Goal: Task Accomplishment & Management: Manage account settings

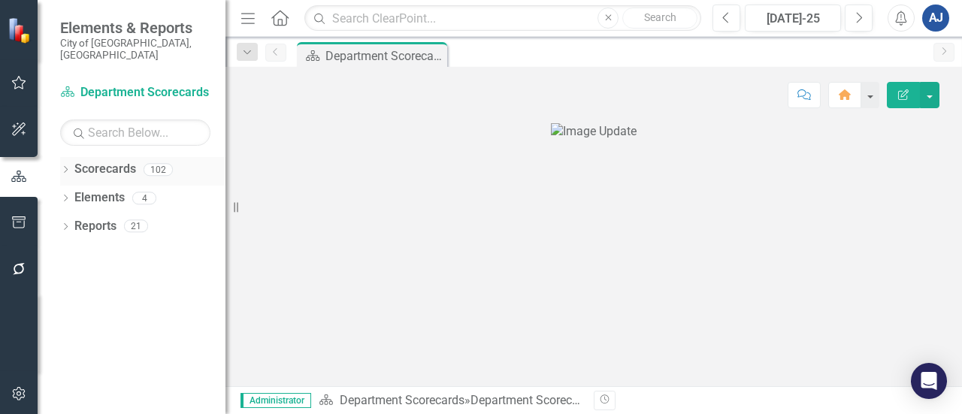
click at [62, 167] on icon "Dropdown" at bounding box center [65, 171] width 11 height 8
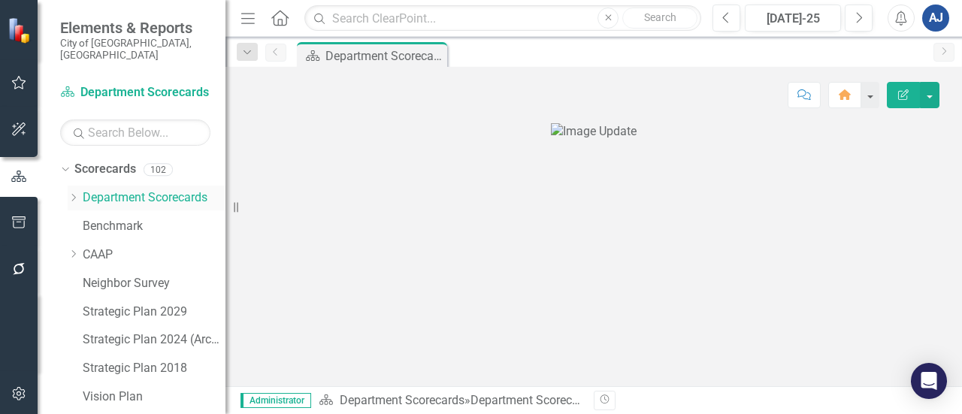
click at [75, 193] on icon "Dropdown" at bounding box center [73, 197] width 11 height 9
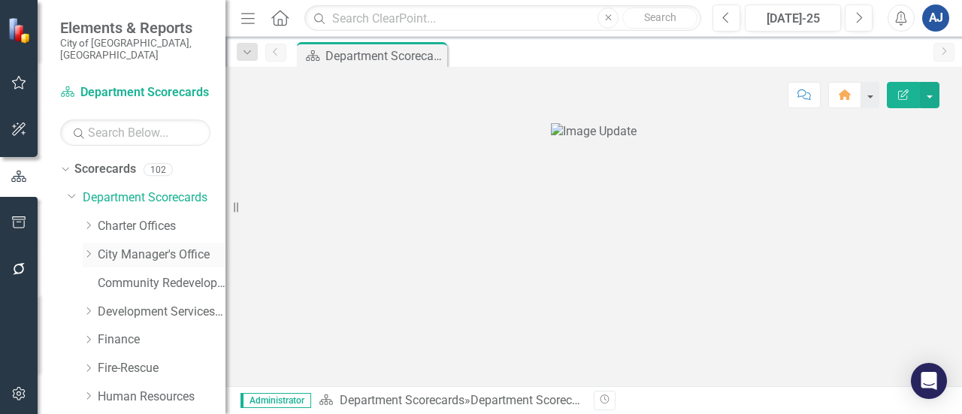
click at [87, 249] on icon "Dropdown" at bounding box center [88, 253] width 11 height 9
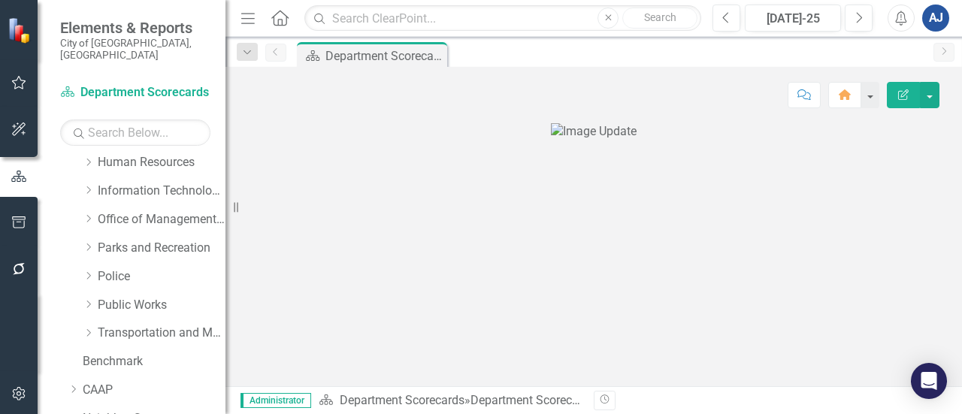
scroll to position [377, 0]
click at [88, 299] on icon "Dropdown" at bounding box center [88, 303] width 11 height 9
click at [142, 406] on div "Utilities" at bounding box center [169, 418] width 113 height 25
click at [150, 409] on link "Utilities" at bounding box center [169, 417] width 113 height 17
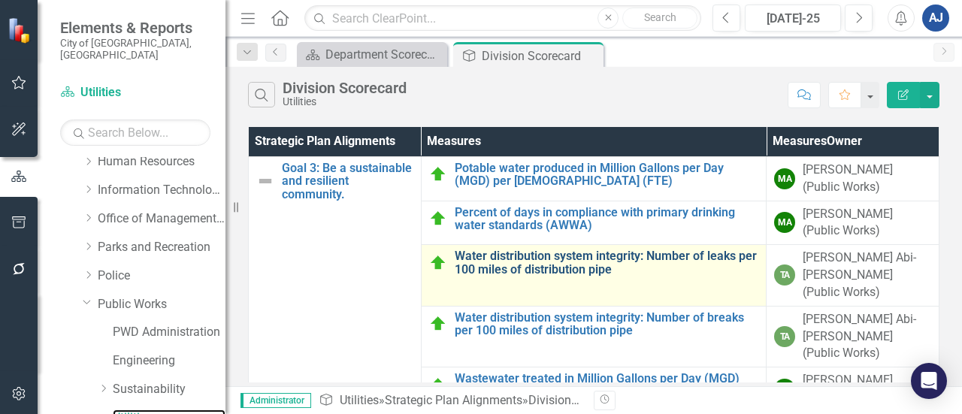
scroll to position [159, 0]
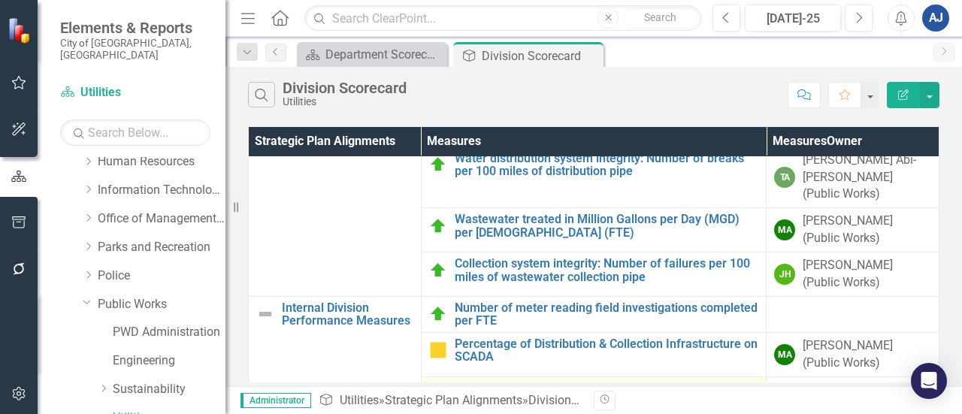
click at [571, 384] on link "Linear Feet of Gravity Sewer Pipe Lines Cleaned" at bounding box center [607, 391] width 304 height 14
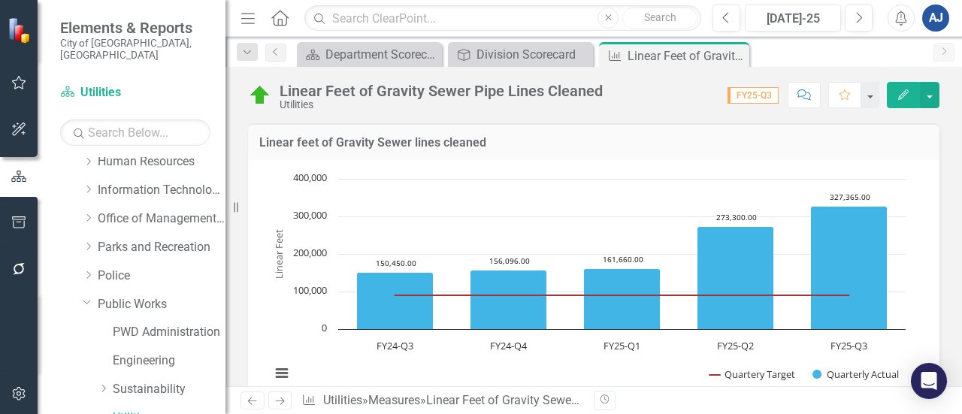
click at [569, 219] on rect "Interactive chart" at bounding box center [588, 283] width 650 height 225
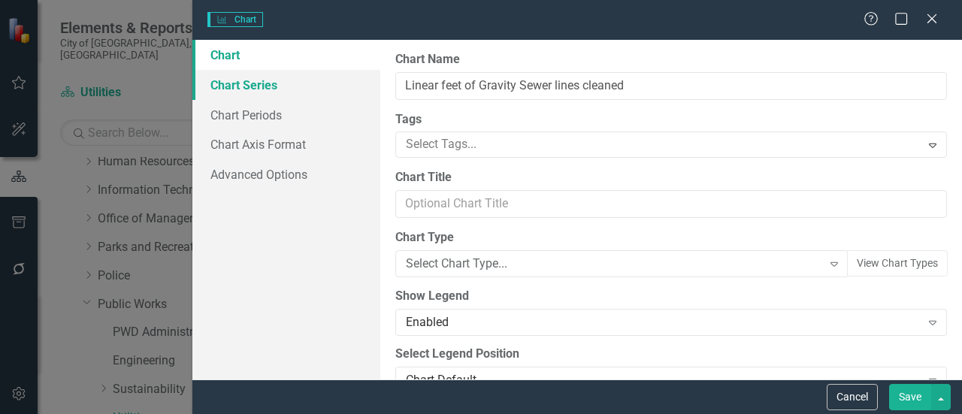
click at [285, 89] on link "Chart Series" at bounding box center [286, 85] width 188 height 30
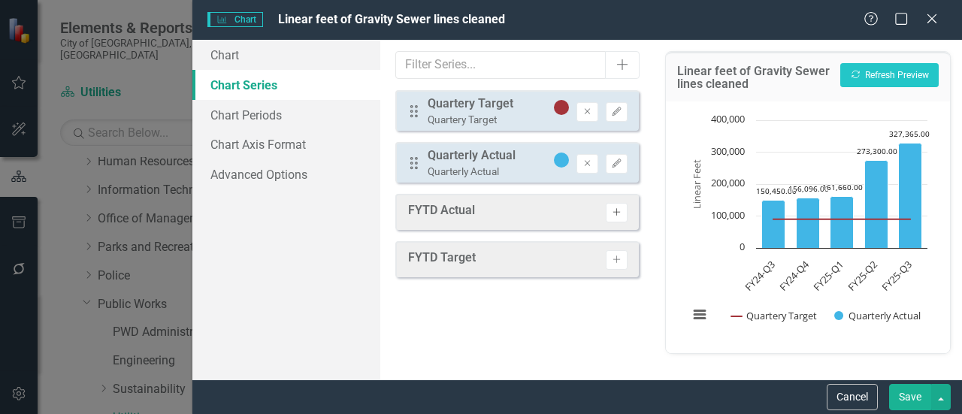
click at [616, 216] on icon "Activate" at bounding box center [616, 212] width 11 height 9
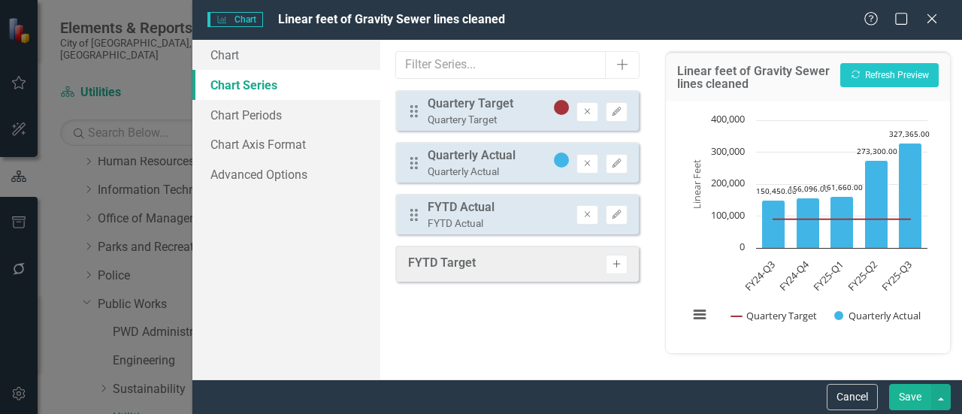
click at [620, 268] on button "Activate" at bounding box center [617, 265] width 22 height 20
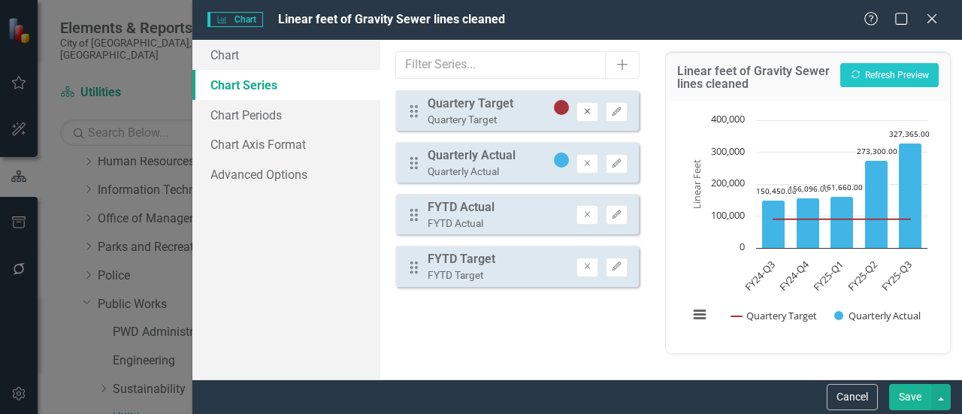
click at [582, 112] on icon "Remove" at bounding box center [586, 111] width 11 height 9
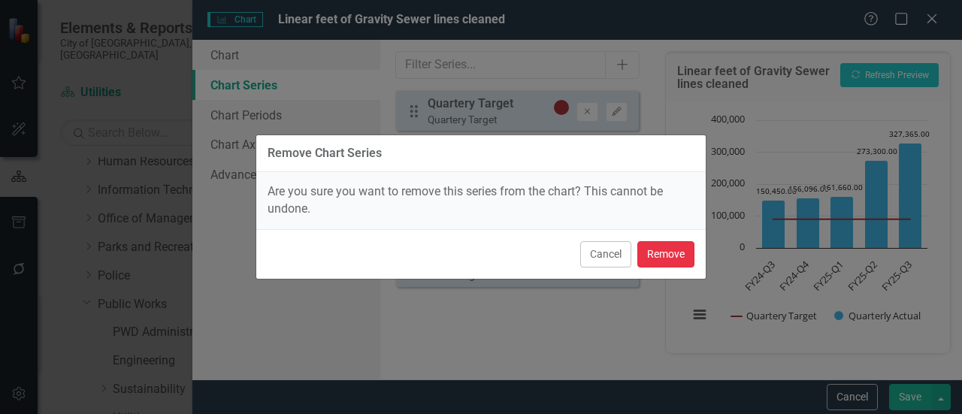
click at [674, 250] on button "Remove" at bounding box center [665, 254] width 57 height 26
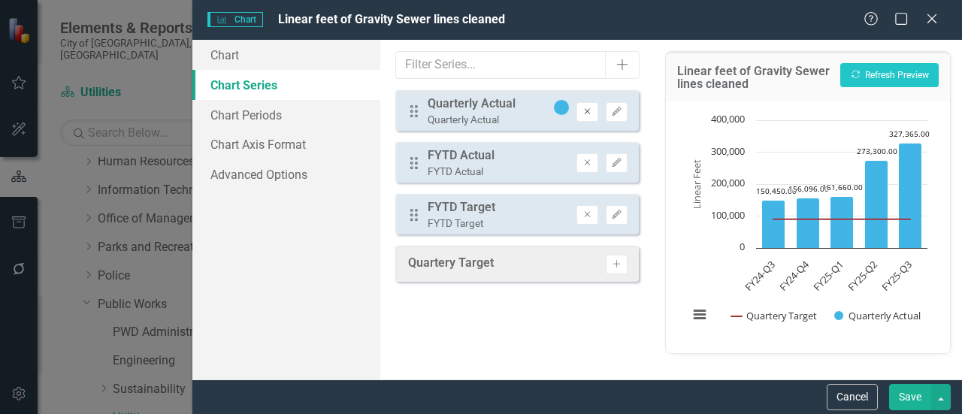
click at [584, 115] on button "Remove" at bounding box center [587, 112] width 22 height 20
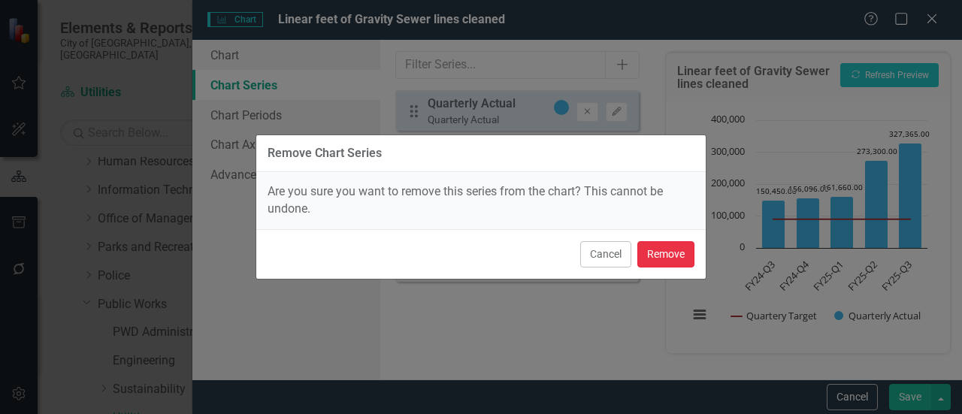
click at [673, 251] on button "Remove" at bounding box center [665, 254] width 57 height 26
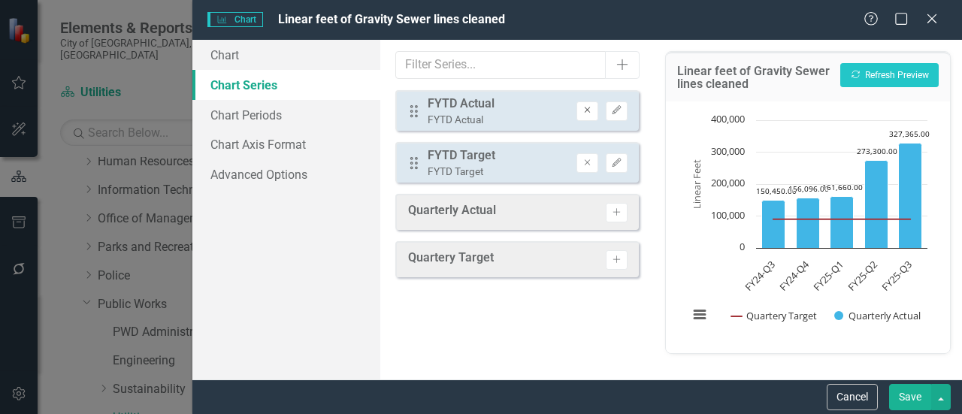
click at [587, 110] on icon "Remove" at bounding box center [586, 110] width 11 height 9
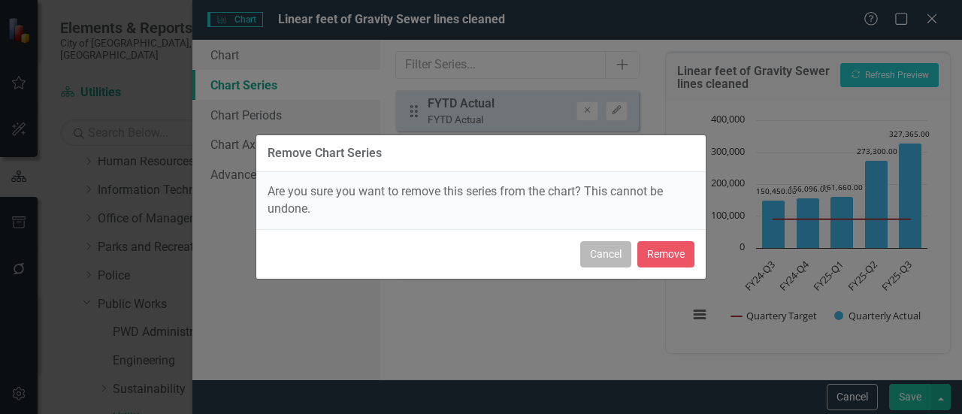
click at [626, 254] on button "Cancel" at bounding box center [605, 254] width 51 height 26
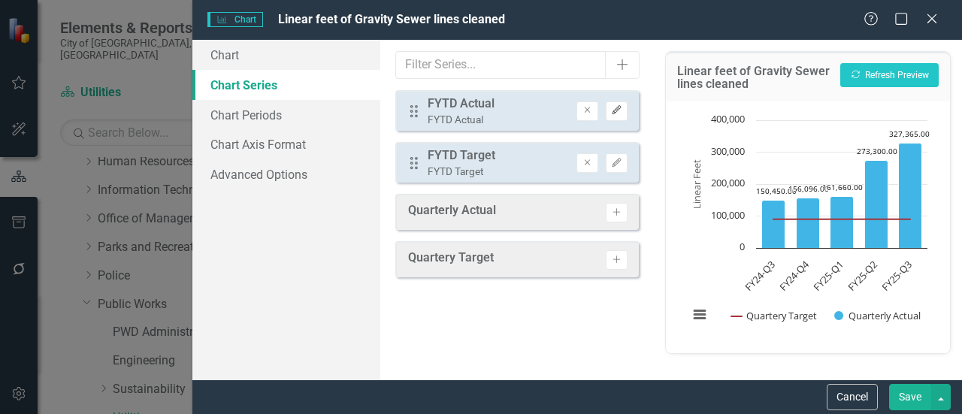
click at [621, 106] on icon "Edit" at bounding box center [616, 110] width 11 height 9
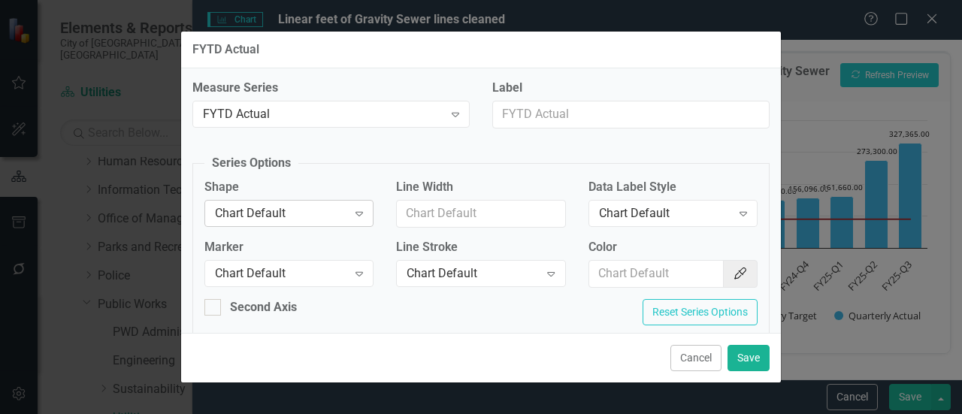
click at [332, 220] on div "Chart Default" at bounding box center [281, 213] width 132 height 17
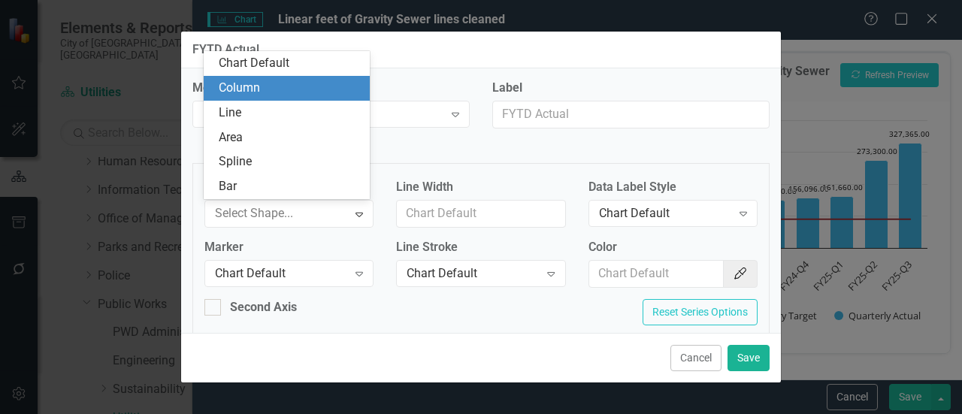
click at [293, 92] on div "Column" at bounding box center [290, 88] width 142 height 17
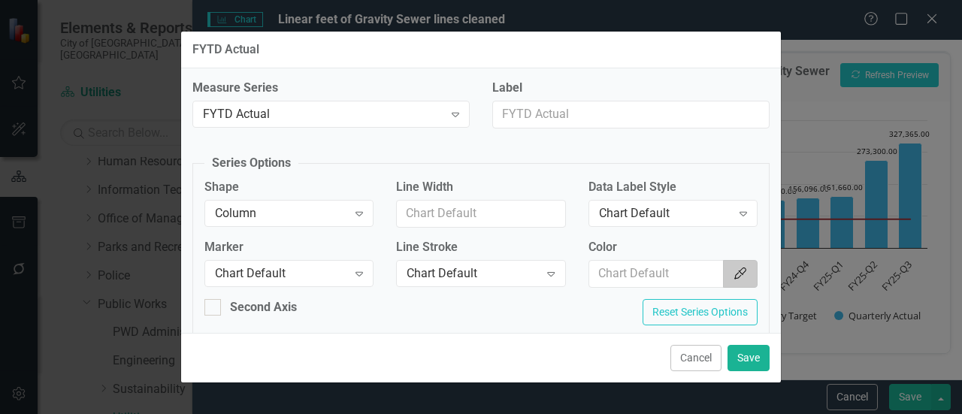
click at [732, 273] on icon "Color Picker" at bounding box center [739, 273] width 15 height 12
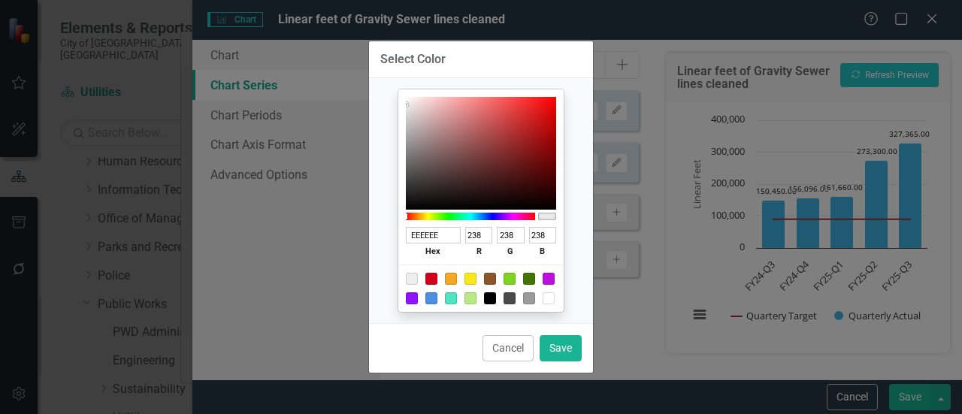
click at [438, 300] on div at bounding box center [480, 287] width 165 height 47
click at [431, 299] on div at bounding box center [431, 298] width 12 height 12
type input "4A90E2"
type input "74"
type input "144"
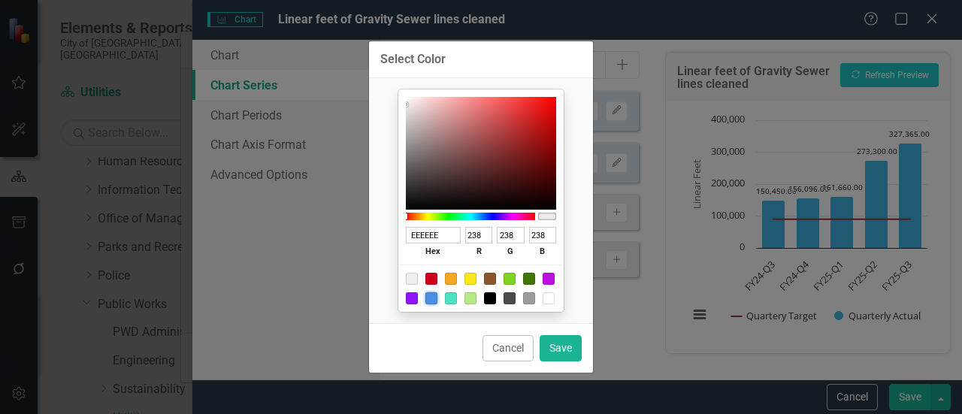
type input "226"
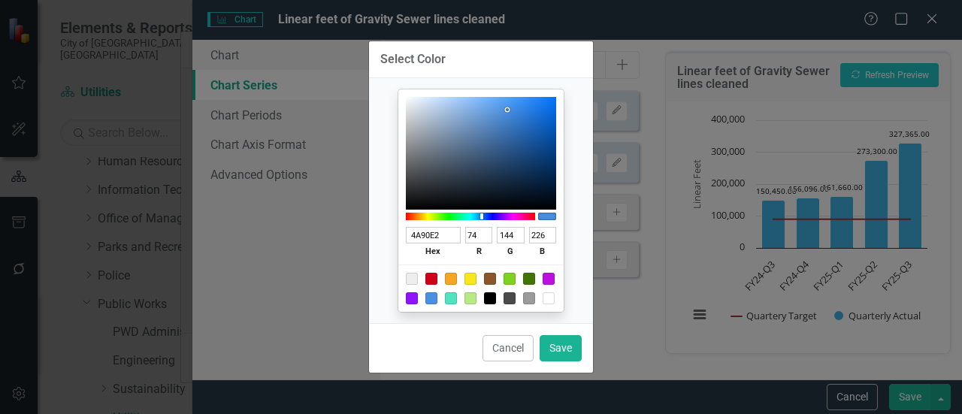
click at [577, 364] on div "Cancel Save" at bounding box center [481, 348] width 224 height 50
click at [570, 354] on button "Save" at bounding box center [560, 348] width 42 height 26
type input "#4a90e2"
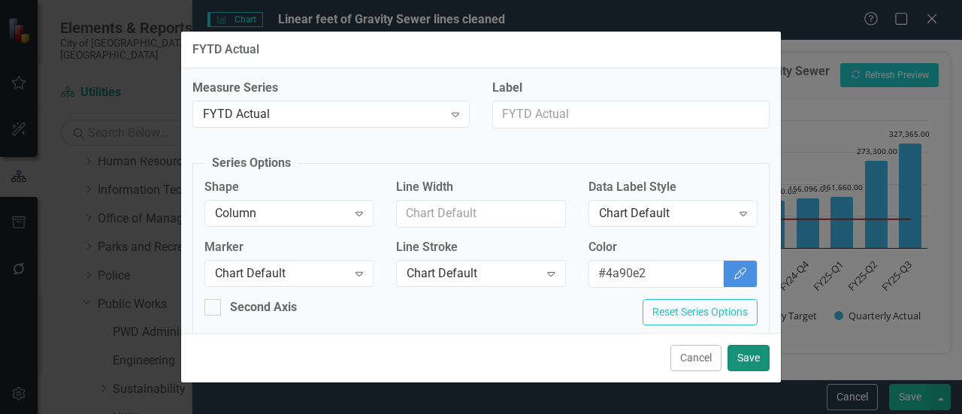
click at [732, 352] on button "Save" at bounding box center [748, 358] width 42 height 26
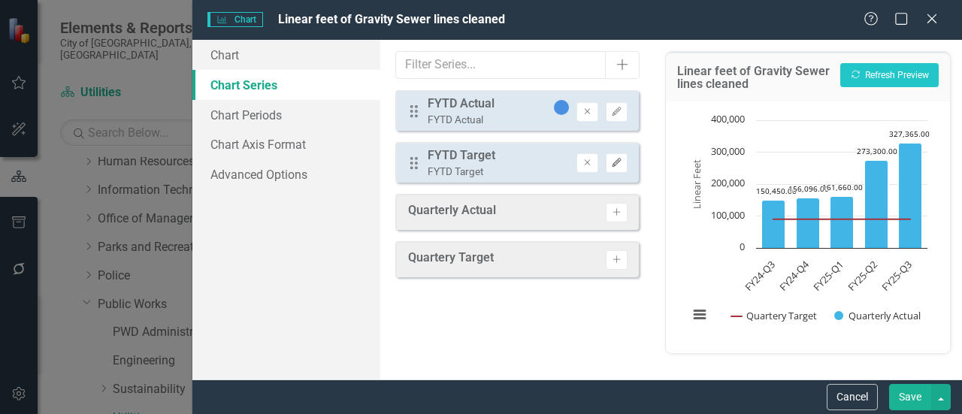
click at [610, 165] on button "Edit" at bounding box center [617, 163] width 22 height 20
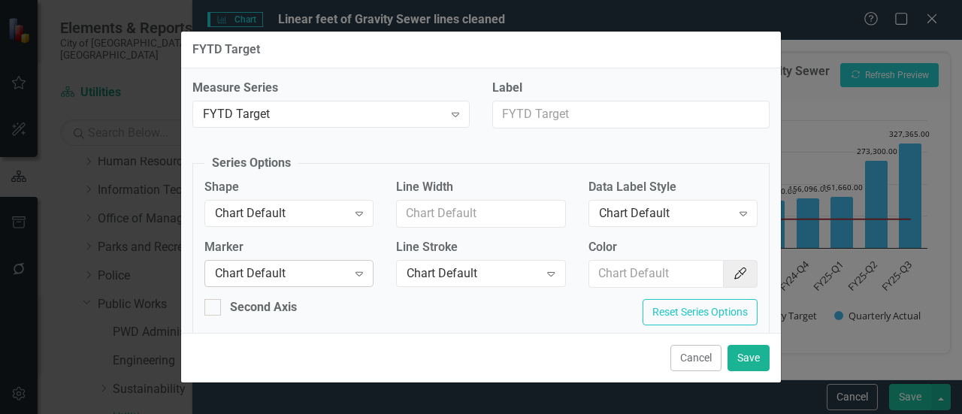
click at [319, 274] on div "Chart Default" at bounding box center [281, 273] width 132 height 17
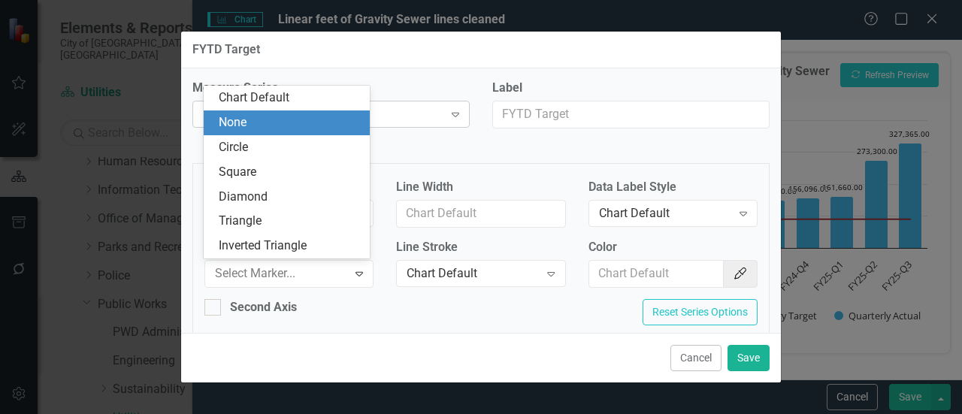
click at [306, 126] on div "None" at bounding box center [290, 122] width 142 height 17
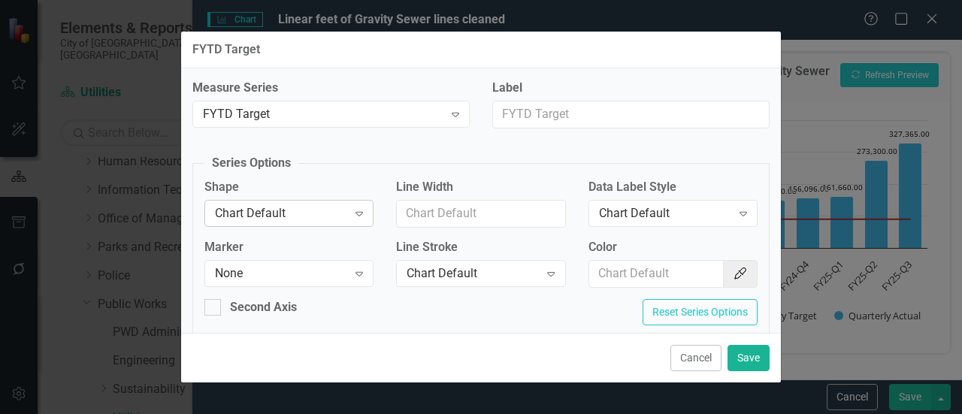
click at [275, 208] on div "Chart Default" at bounding box center [281, 213] width 132 height 17
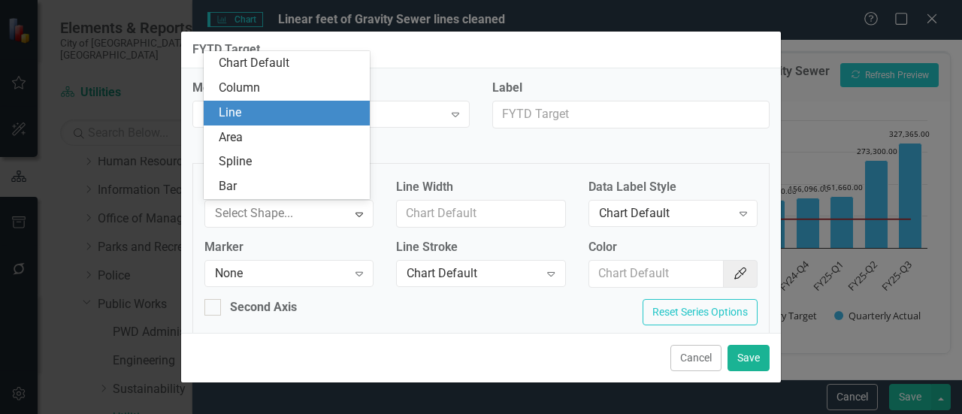
click at [278, 109] on div "Line" at bounding box center [290, 112] width 142 height 17
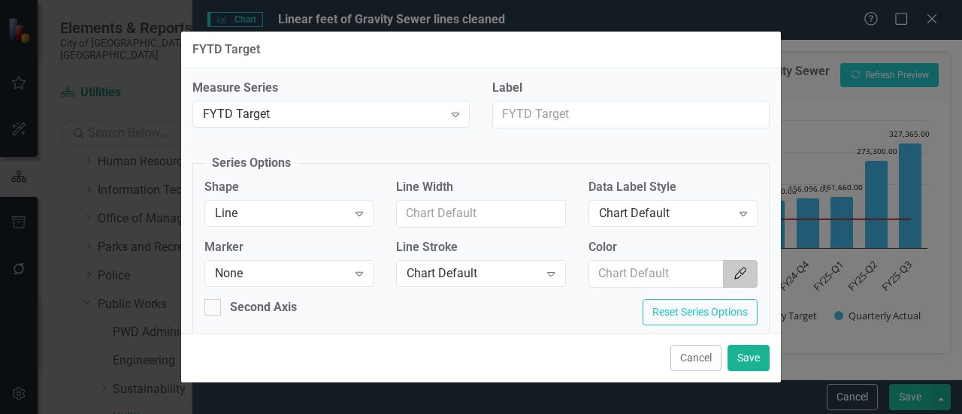
click at [727, 284] on button "Color Picker" at bounding box center [740, 274] width 35 height 28
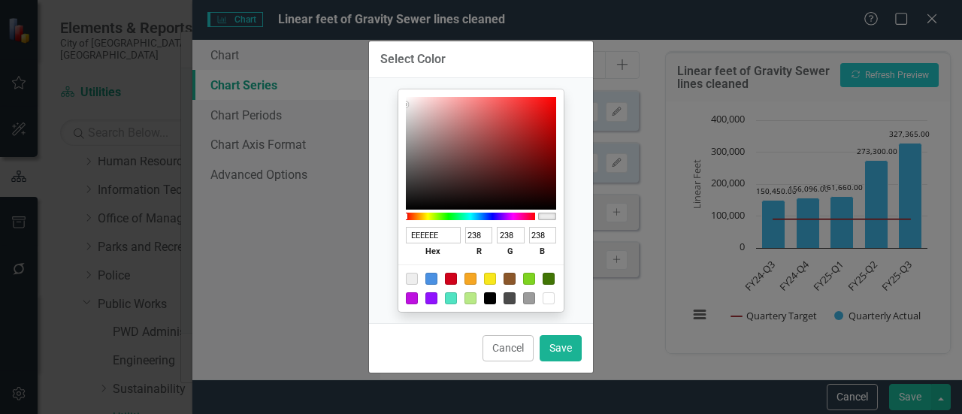
click at [449, 276] on div at bounding box center [451, 279] width 12 height 12
type input "D0021B"
type input "208"
type input "2"
type input "27"
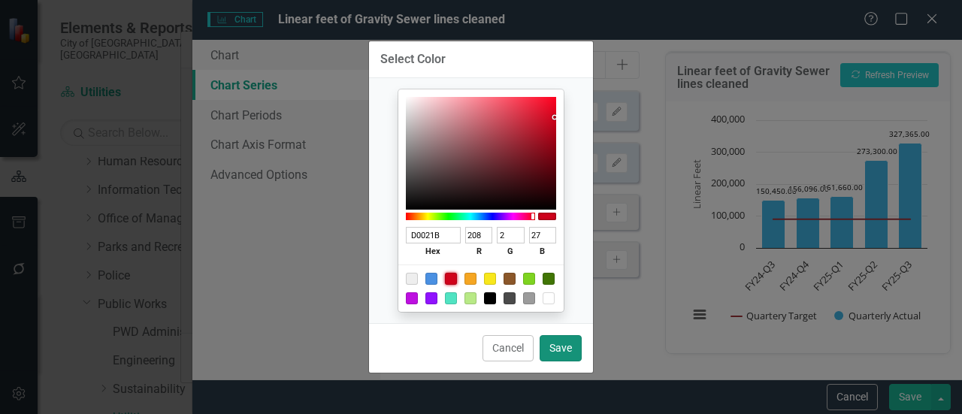
click at [572, 346] on button "Save" at bounding box center [560, 348] width 42 height 26
type input "#d0021b"
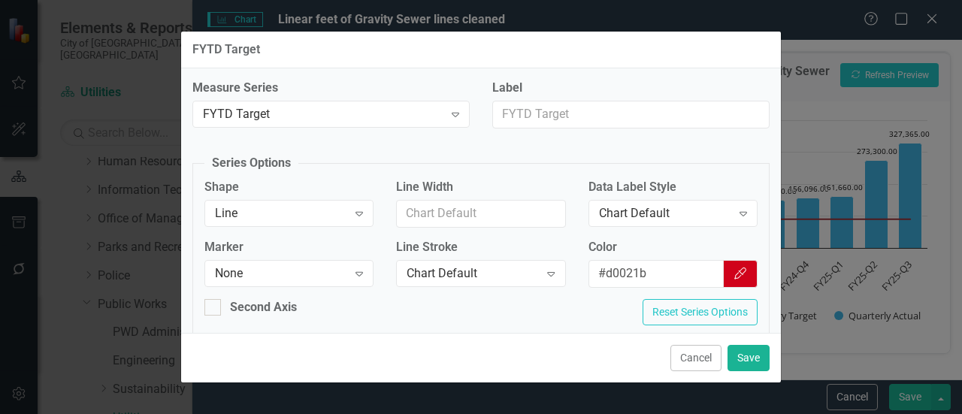
click at [751, 341] on div "Cancel Save" at bounding box center [481, 358] width 600 height 50
click at [751, 345] on div "Cancel Save" at bounding box center [481, 358] width 600 height 50
click at [751, 348] on button "Save" at bounding box center [748, 358] width 42 height 26
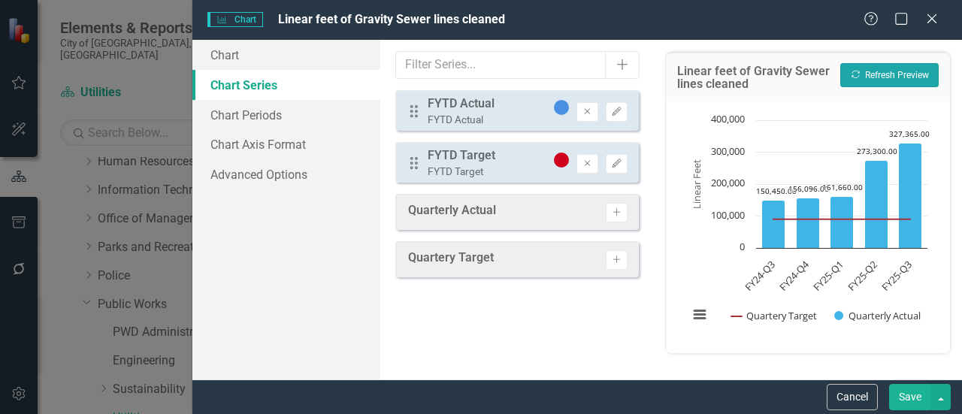
click at [879, 77] on button "Recalculate Refresh Preview" at bounding box center [889, 75] width 98 height 24
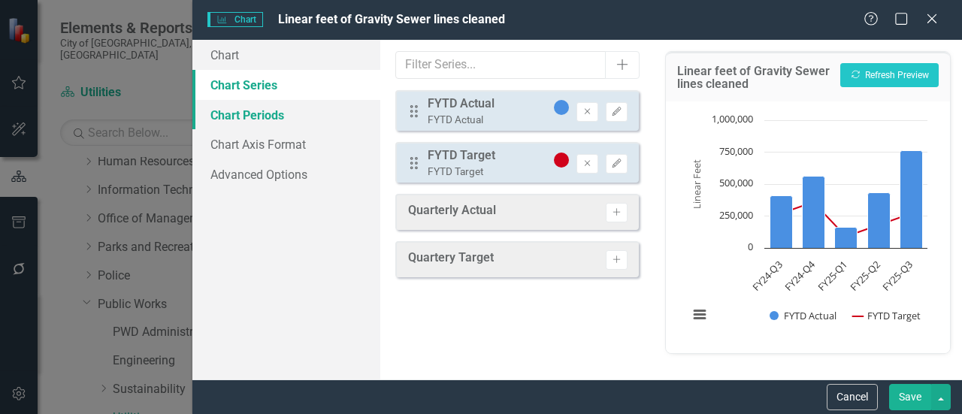
click at [256, 115] on link "Chart Periods" at bounding box center [286, 115] width 188 height 30
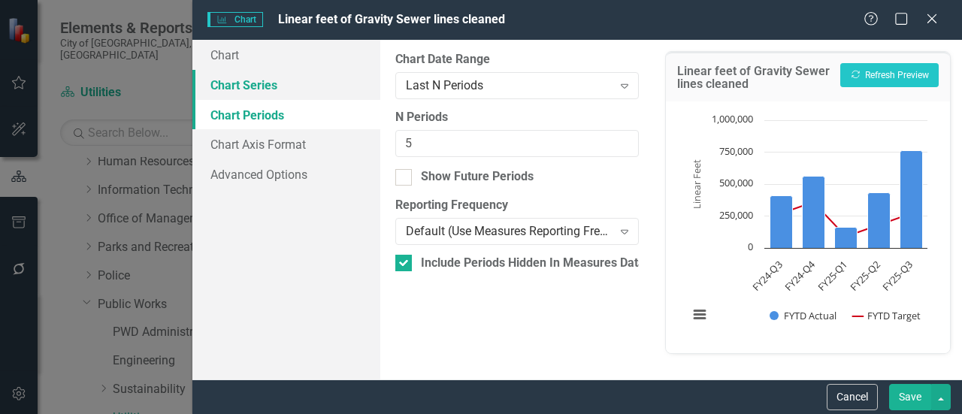
click at [269, 72] on link "Chart Series" at bounding box center [286, 85] width 188 height 30
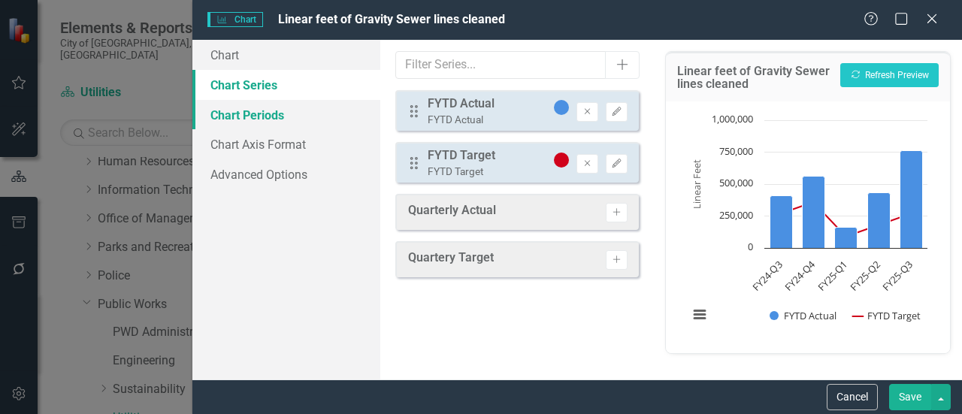
click at [273, 111] on link "Chart Periods" at bounding box center [286, 115] width 188 height 30
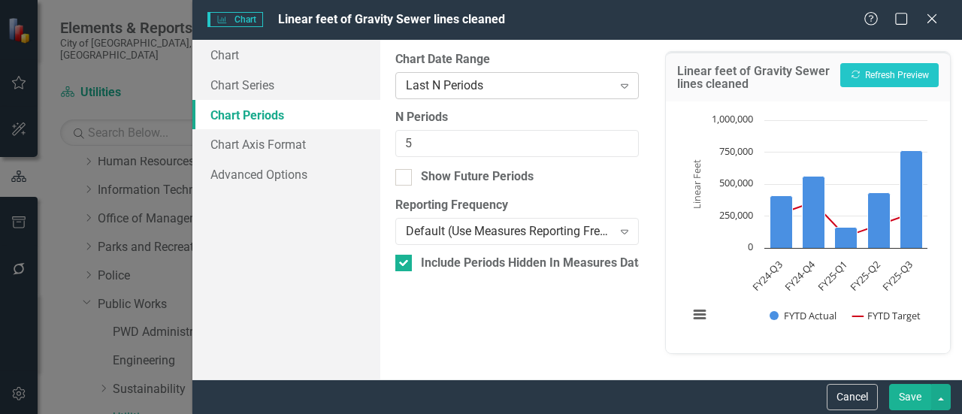
click at [467, 97] on div "Last N Periods Expand" at bounding box center [516, 85] width 243 height 27
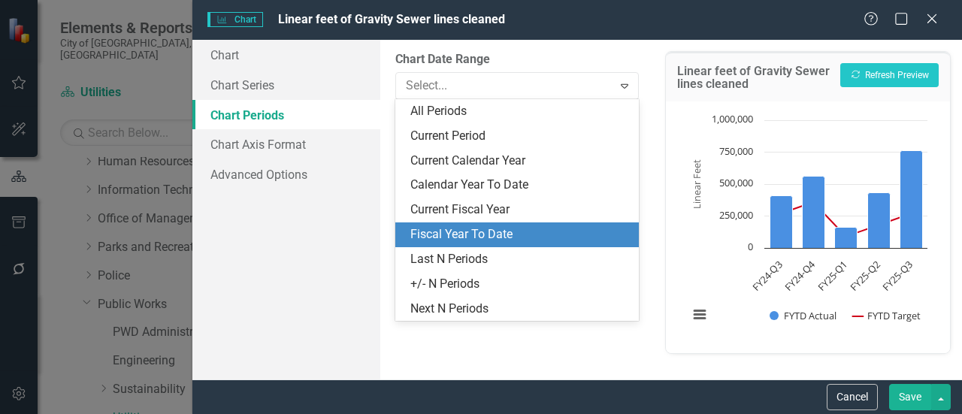
click at [424, 232] on div "Fiscal Year To Date" at bounding box center [519, 234] width 219 height 17
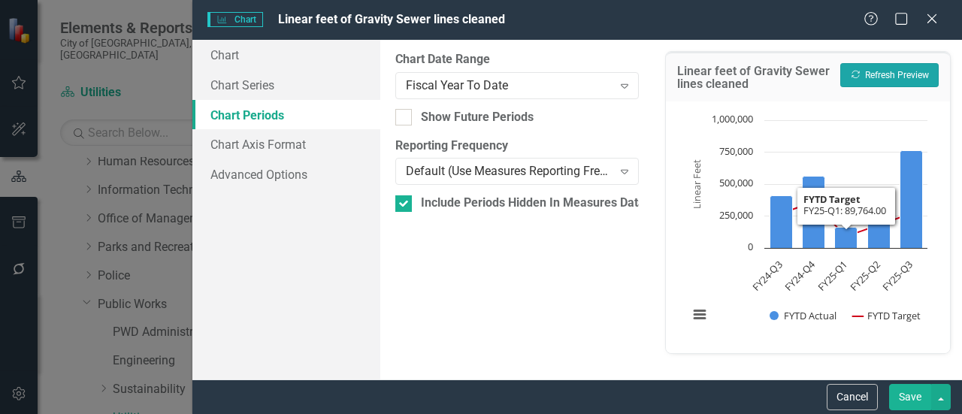
click at [884, 73] on button "Recalculate Refresh Preview" at bounding box center [889, 75] width 98 height 24
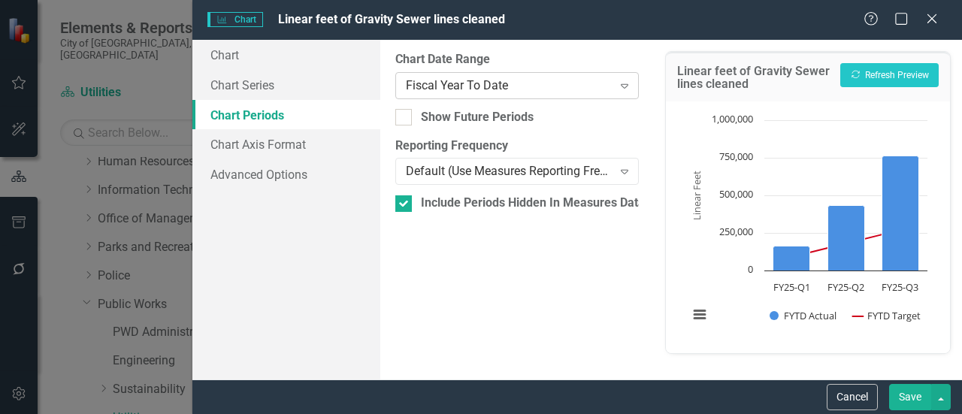
click at [485, 90] on div "Fiscal Year To Date" at bounding box center [509, 85] width 207 height 17
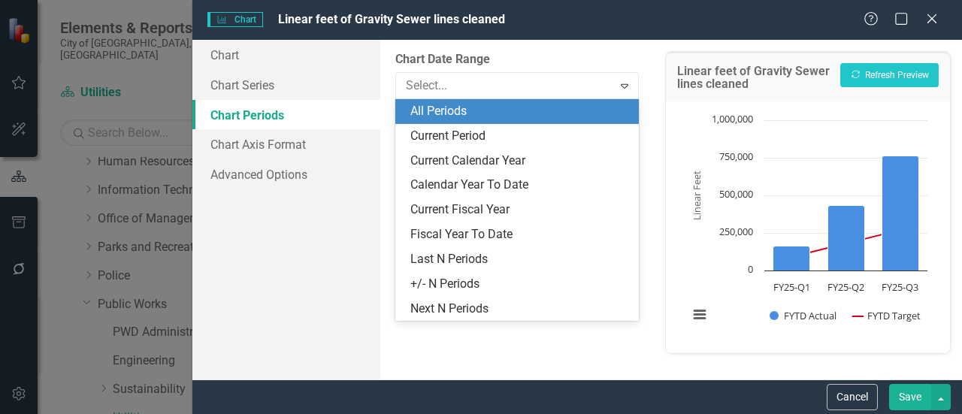
click at [470, 118] on div "All Periods" at bounding box center [519, 111] width 219 height 17
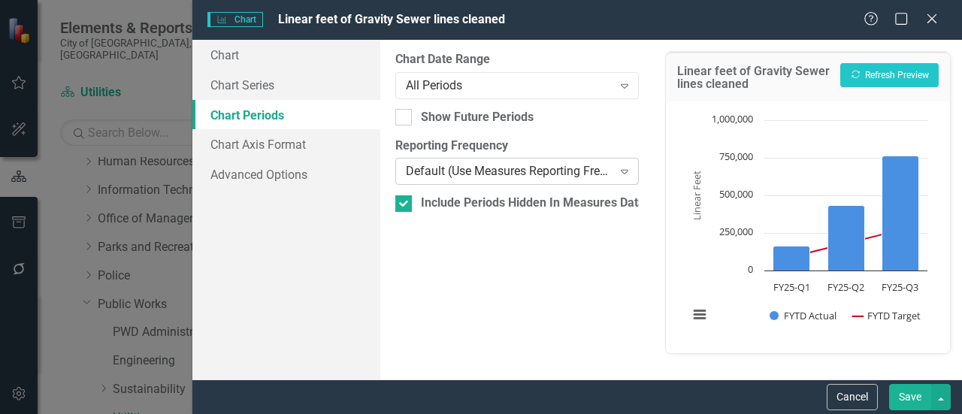
click at [537, 174] on div "Default (Use Measures Reporting Frequency)" at bounding box center [509, 171] width 207 height 17
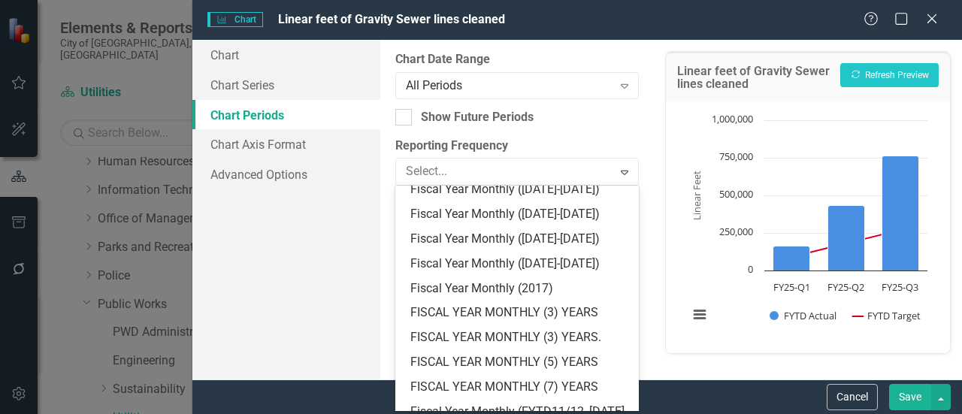
scroll to position [1765, 0]
click at [540, 124] on div "FISCAL YEAR ENDS (5) YEARS" at bounding box center [519, 115] width 219 height 17
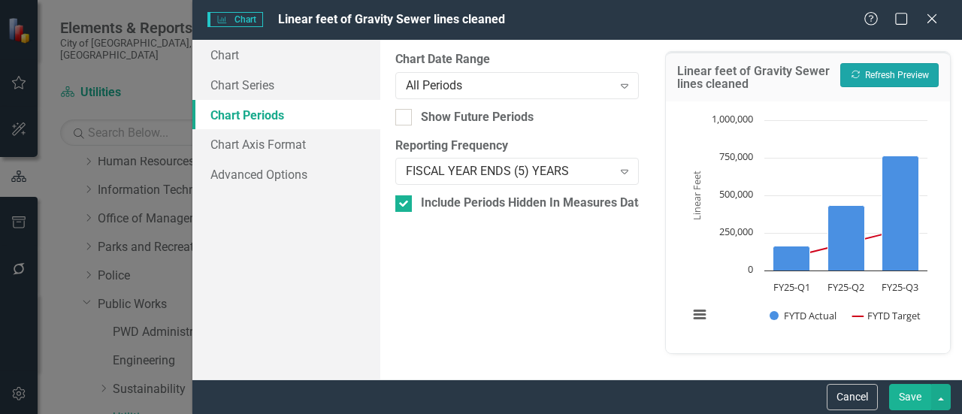
click at [897, 76] on button "Recalculate Refresh Preview" at bounding box center [889, 75] width 98 height 24
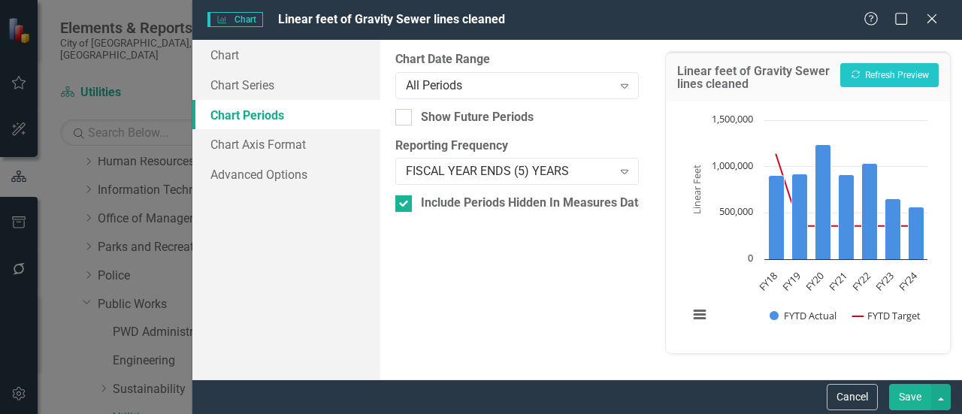
click at [908, 395] on button "Save" at bounding box center [910, 397] width 42 height 26
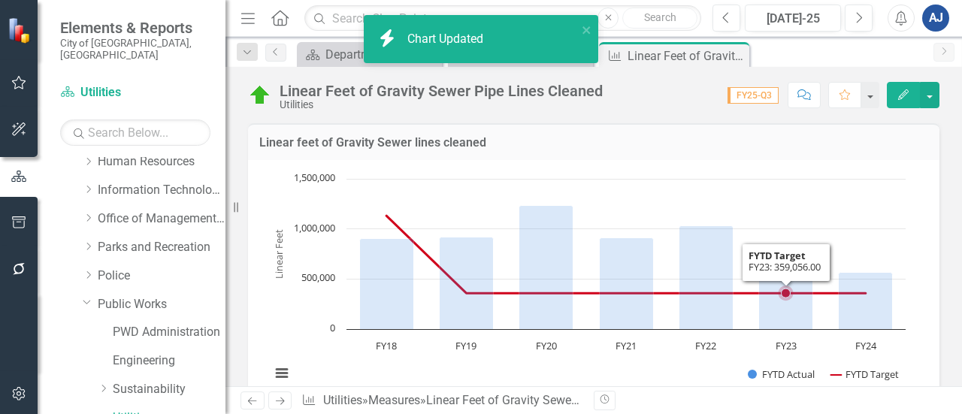
click at [760, 201] on rect "Interactive chart" at bounding box center [588, 283] width 650 height 225
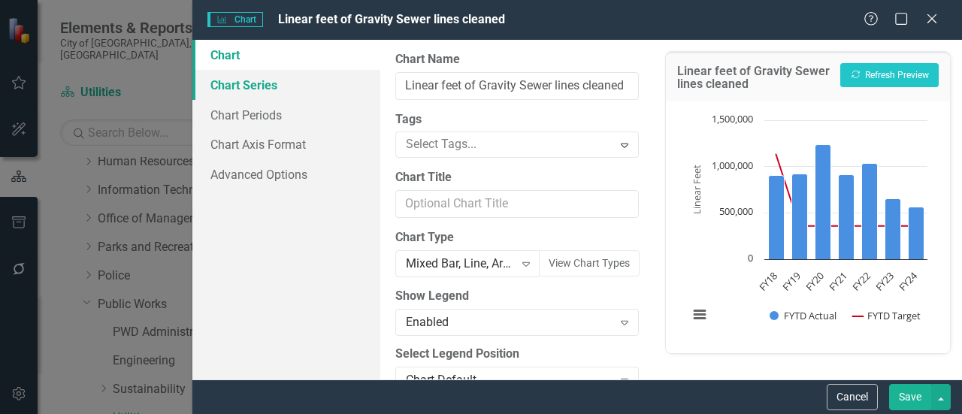
click at [307, 80] on link "Chart Series" at bounding box center [286, 85] width 188 height 30
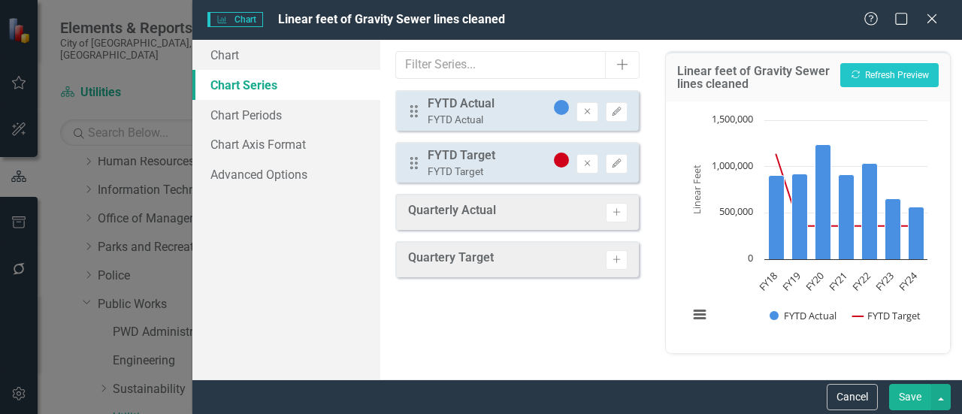
drag, startPoint x: 465, startPoint y: 160, endPoint x: 443, endPoint y: 124, distance: 42.1
click at [475, 97] on div "Drag FYTD Actual FYTD Actual Remove Edit Drag FYTD Target FYTD Target Remove Ed…" at bounding box center [516, 136] width 243 height 93
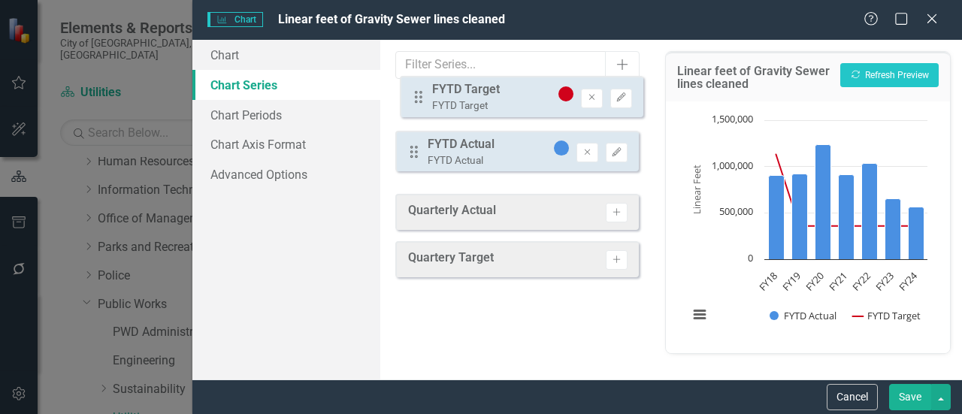
drag, startPoint x: 412, startPoint y: 162, endPoint x: 416, endPoint y: 95, distance: 66.3
click at [416, 95] on div "Drag FYTD Actual FYTD Actual Remove Edit Drag FYTD Target FYTD Target Remove Ed…" at bounding box center [516, 136] width 243 height 93
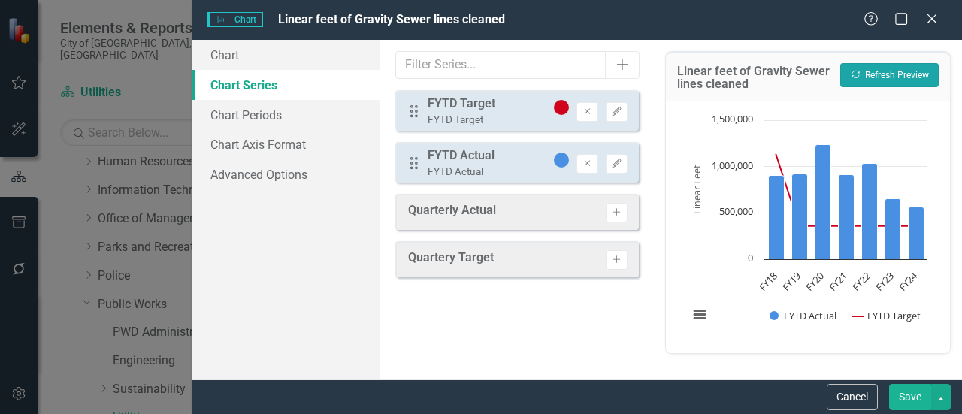
click at [870, 83] on button "Recalculate Refresh Preview" at bounding box center [889, 75] width 98 height 24
click at [907, 397] on button "Save" at bounding box center [910, 397] width 42 height 26
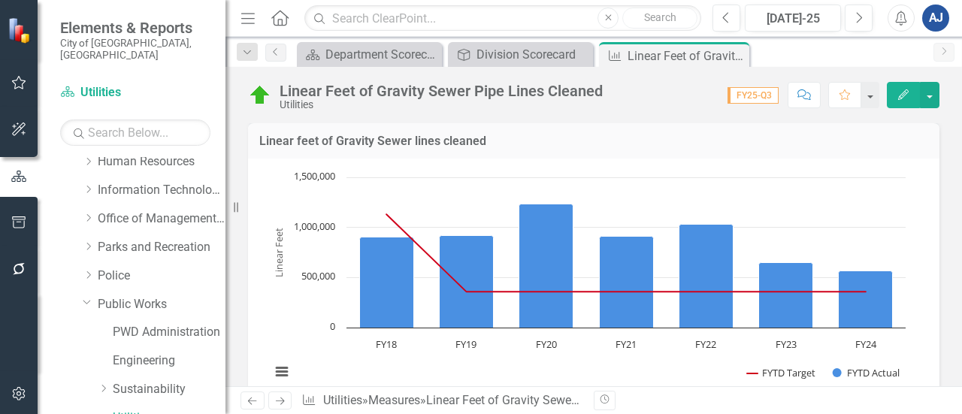
scroll to position [0, 0]
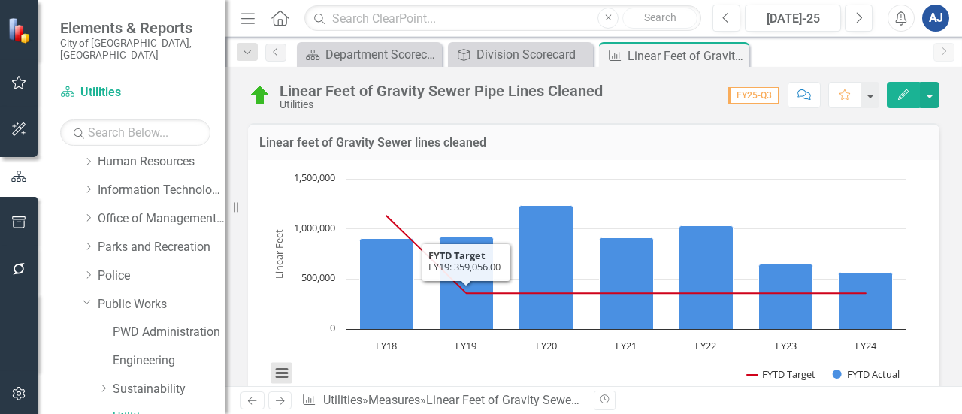
click at [291, 367] on button "View chart menu, Chart" at bounding box center [281, 373] width 21 height 21
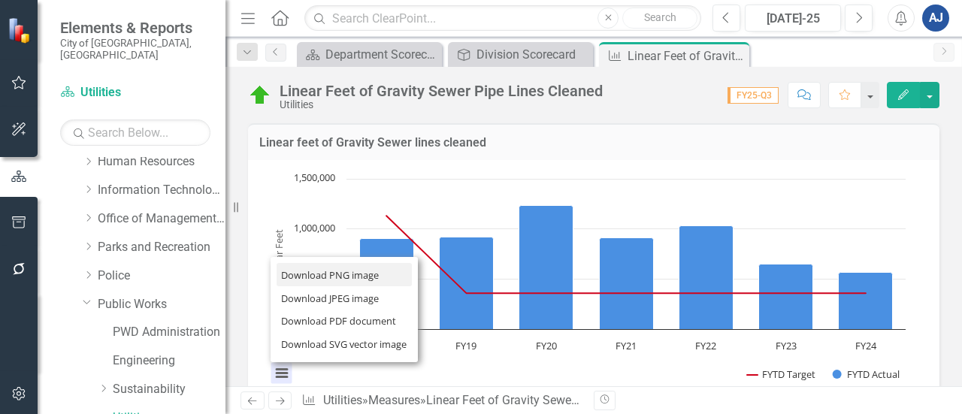
click at [375, 268] on li "Download PNG image" at bounding box center [343, 274] width 135 height 23
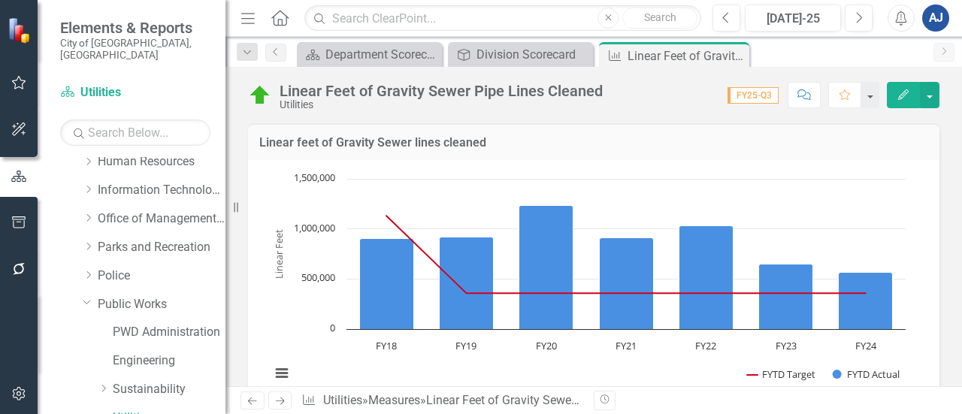
click at [846, 177] on rect "Interactive chart" at bounding box center [588, 283] width 650 height 225
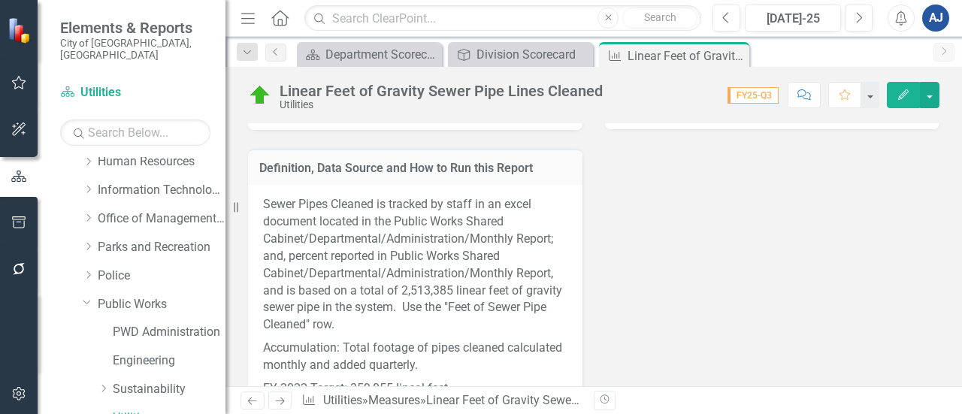
scroll to position [583, 0]
